Goal: Find specific page/section: Find specific page/section

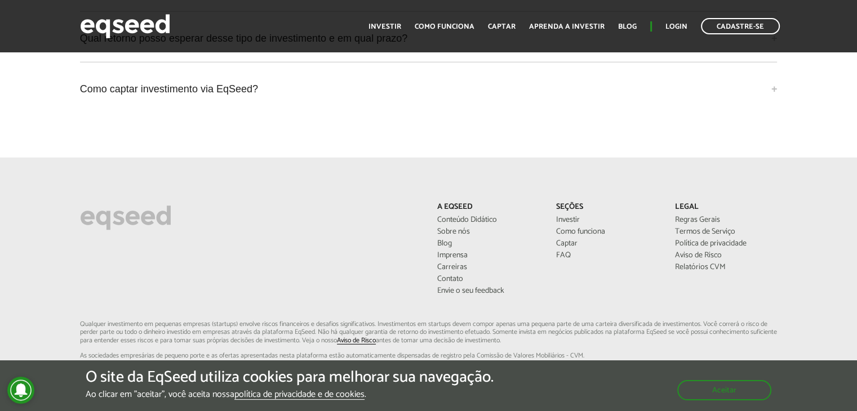
scroll to position [3026, 0]
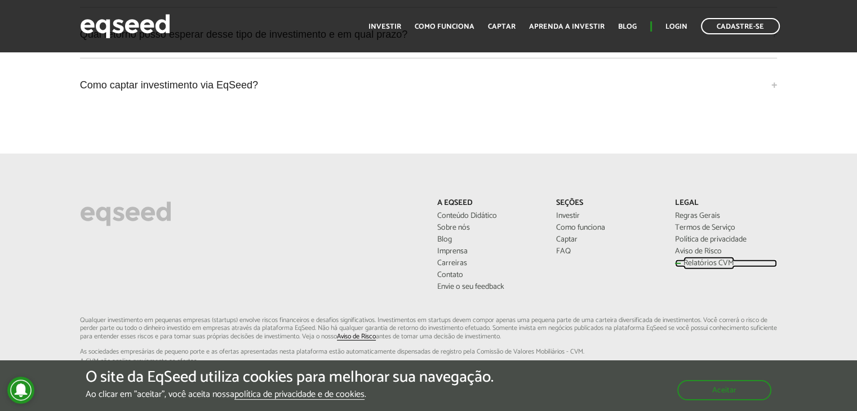
click at [697, 260] on link "Relatórios CVM" at bounding box center [726, 264] width 102 height 8
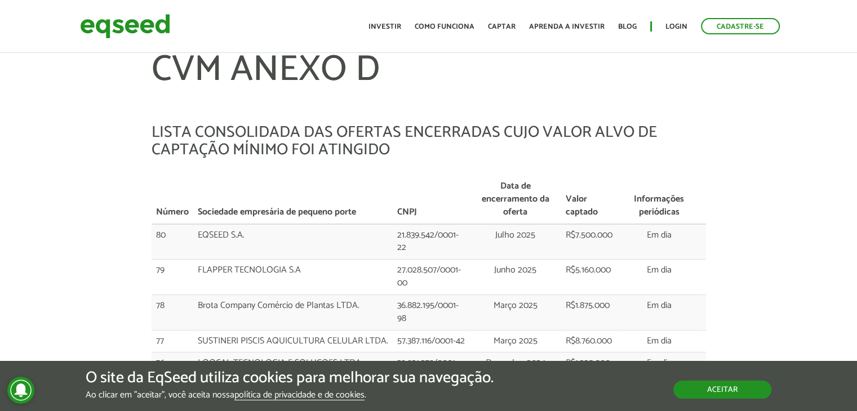
click at [755, 394] on button "Aceitar" at bounding box center [722, 390] width 98 height 18
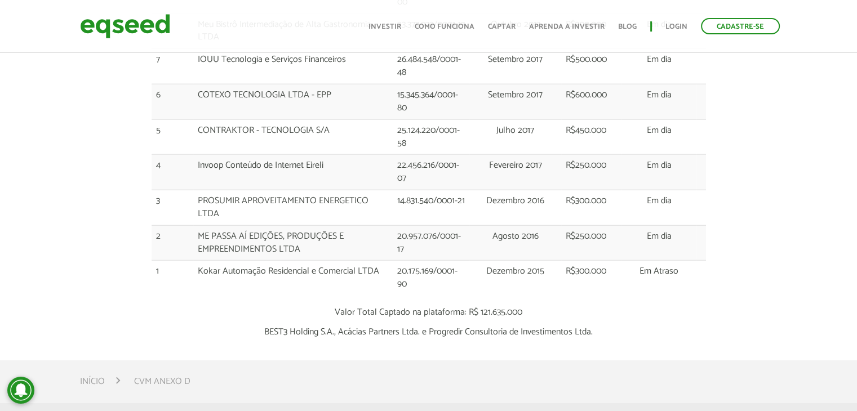
scroll to position [2699, 0]
